Goal: Use online tool/utility

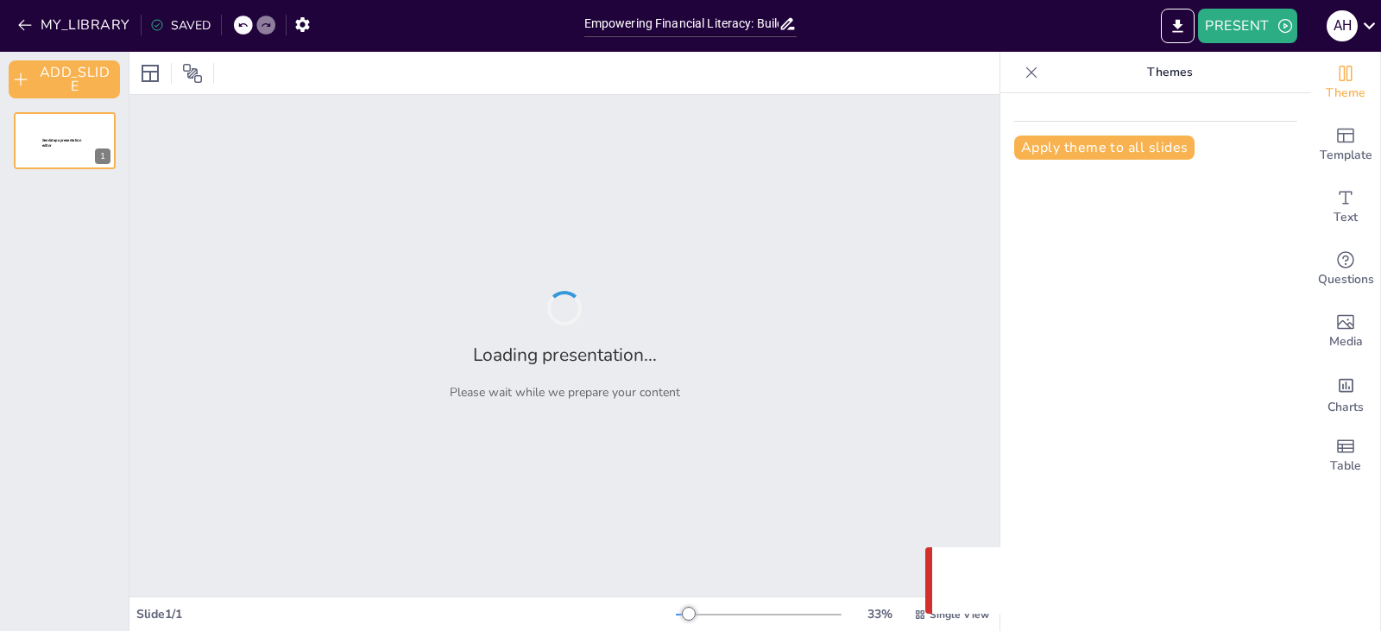
type input "Empowering Financial Literacy: Building a Foundation for Future Success"
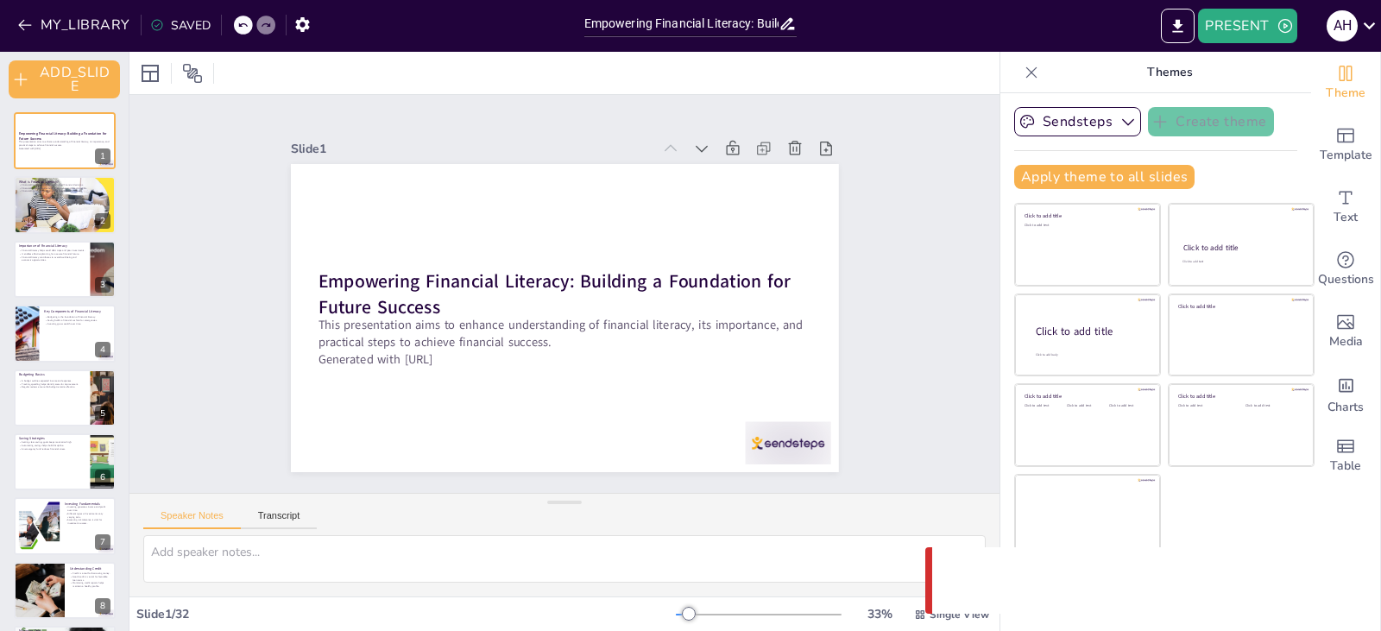
checkbox input "true"
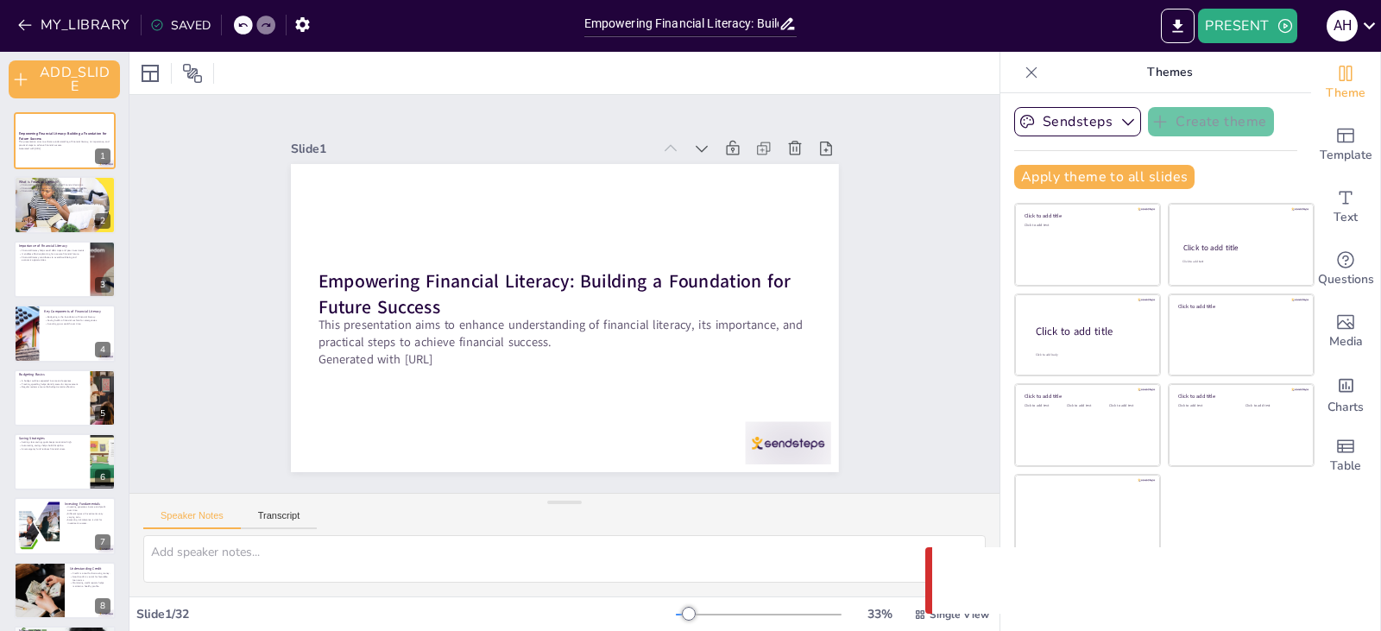
checkbox input "true"
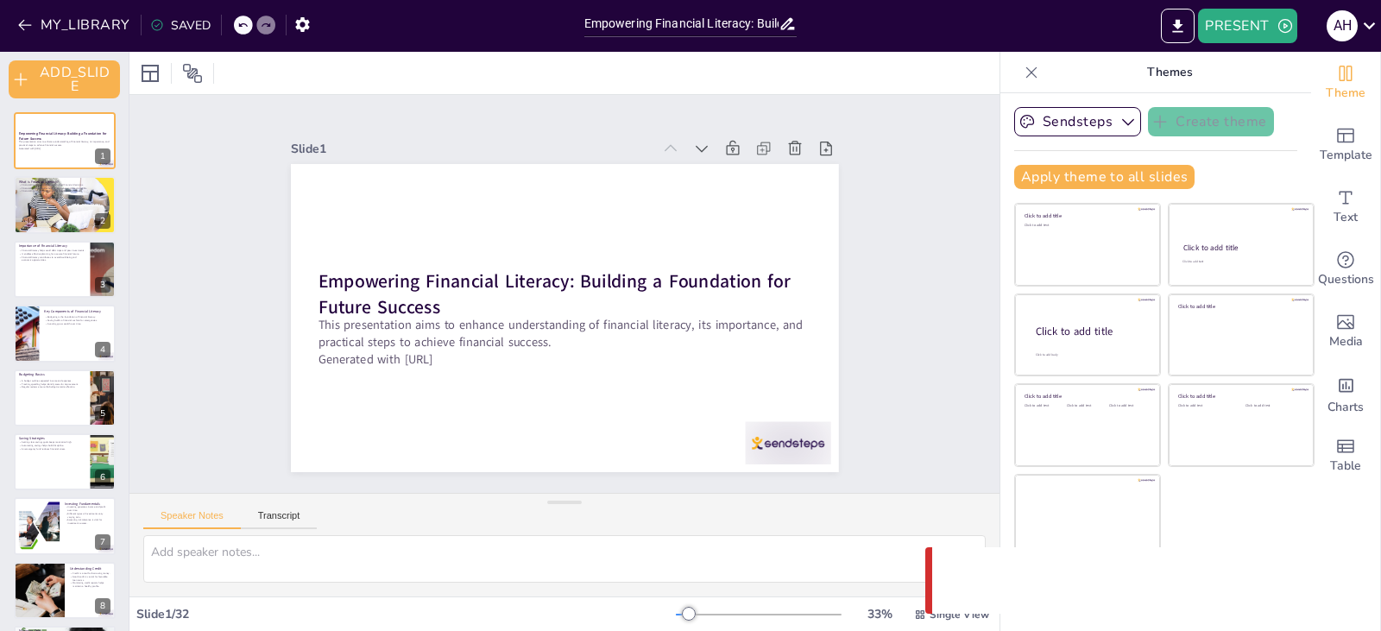
checkbox input "true"
